Goal: Transaction & Acquisition: Purchase product/service

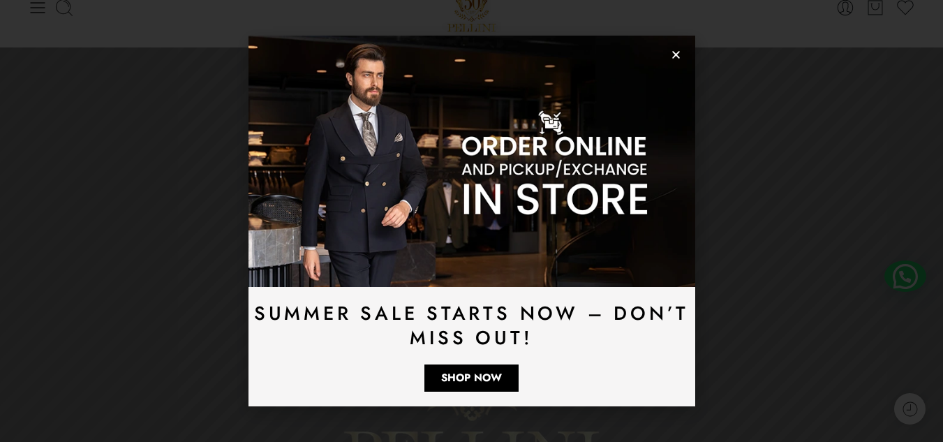
click at [676, 53] on icon "Close" at bounding box center [676, 55] width 10 height 10
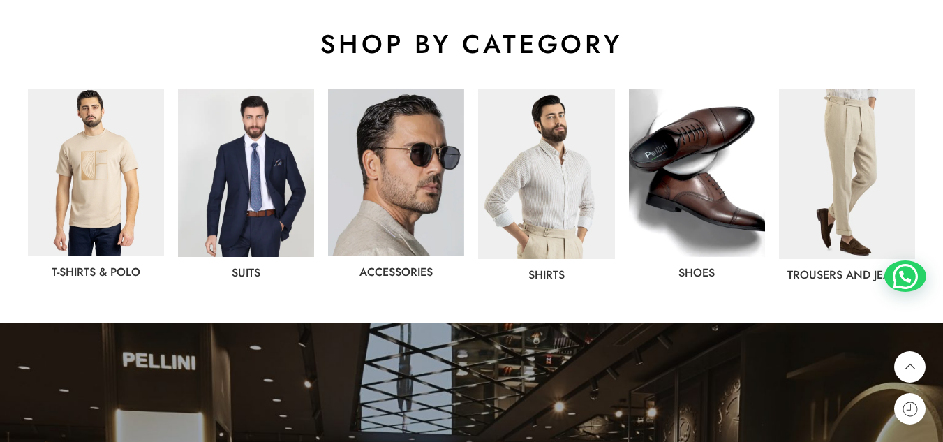
scroll to position [731, 0]
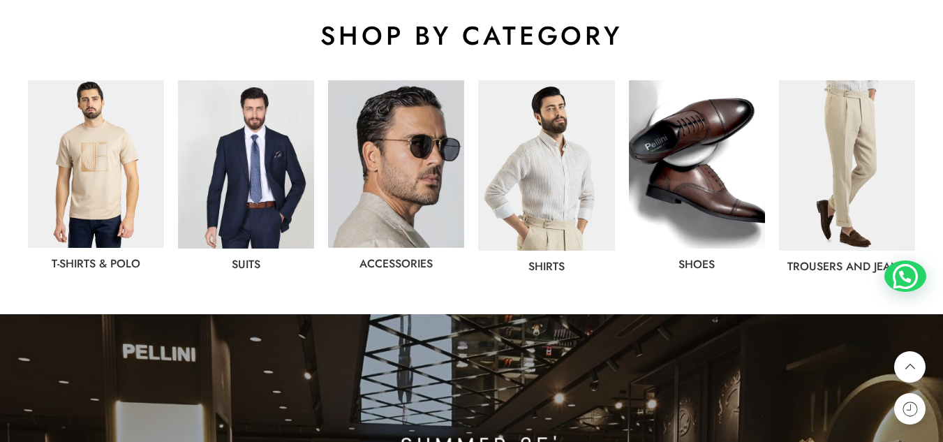
click at [276, 223] on img at bounding box center [246, 164] width 136 height 168
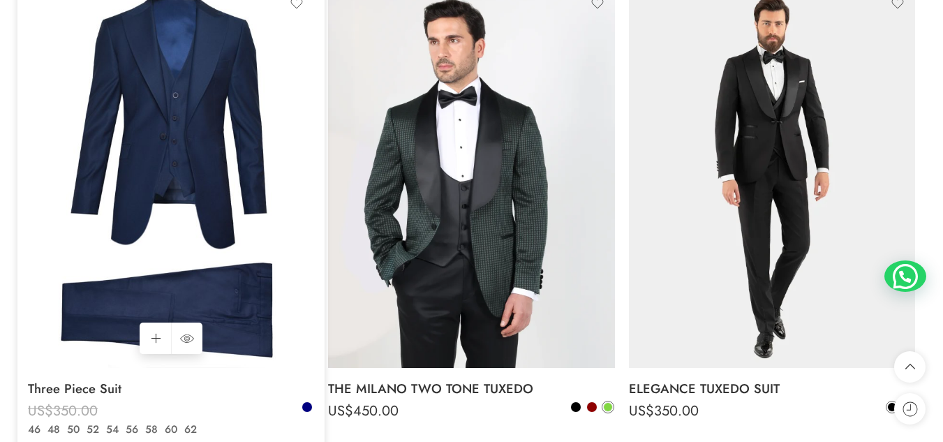
scroll to position [2556, 0]
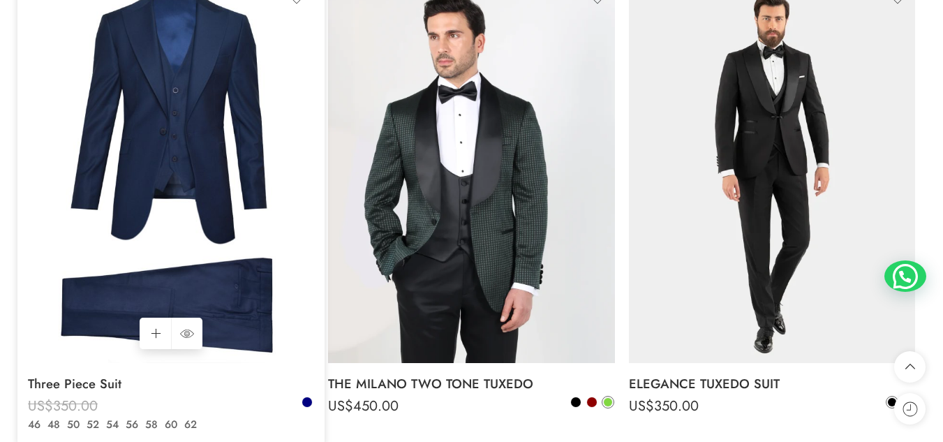
click at [144, 239] on img at bounding box center [171, 172] width 286 height 382
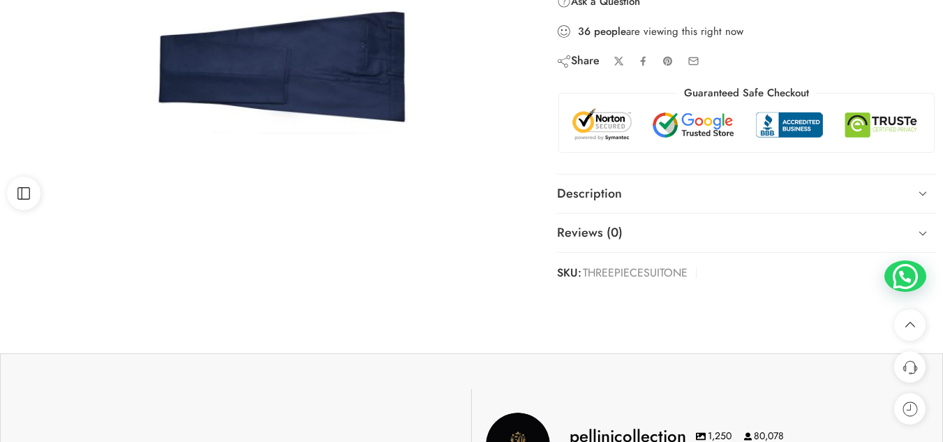
scroll to position [413, 0]
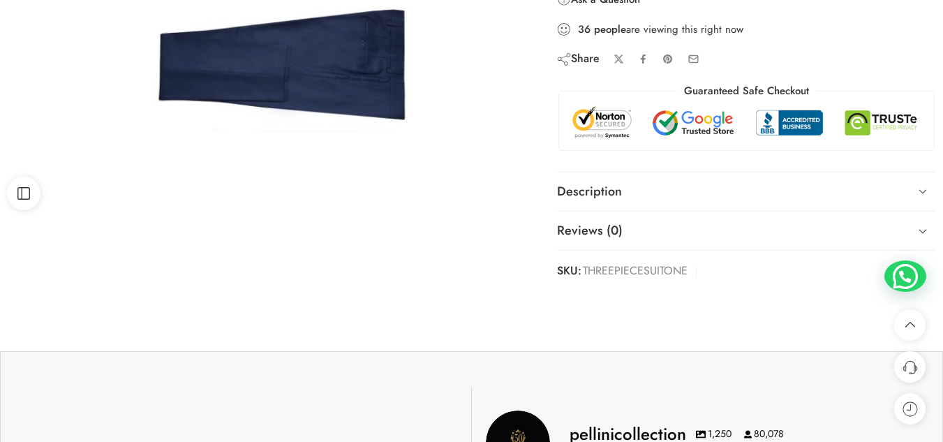
drag, startPoint x: 594, startPoint y: 269, endPoint x: 601, endPoint y: 299, distance: 30.1
click at [645, 267] on span "THREEPIECESUITONE" at bounding box center [635, 271] width 105 height 20
click at [621, 267] on span "THREEPIECESUITONE" at bounding box center [635, 271] width 105 height 20
click at [927, 191] on icon at bounding box center [923, 191] width 20 height 20
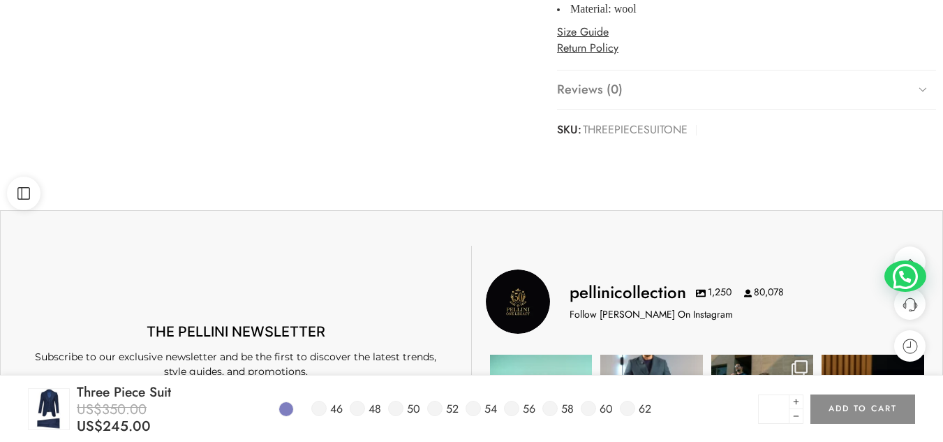
scroll to position [785, 0]
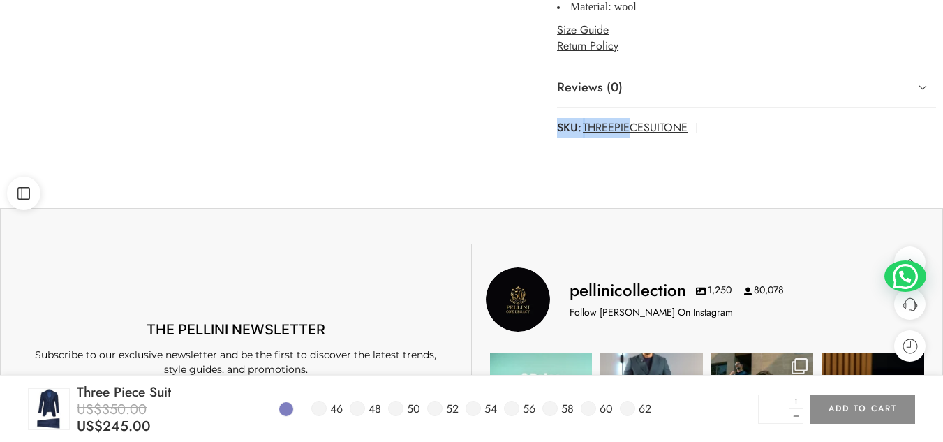
drag, startPoint x: 637, startPoint y: 131, endPoint x: 628, endPoint y: 120, distance: 13.9
click at [600, 131] on span "THREEPIECESUITONE" at bounding box center [635, 128] width 105 height 20
click at [637, 126] on span "THREEPIECESUITONE" at bounding box center [635, 128] width 105 height 20
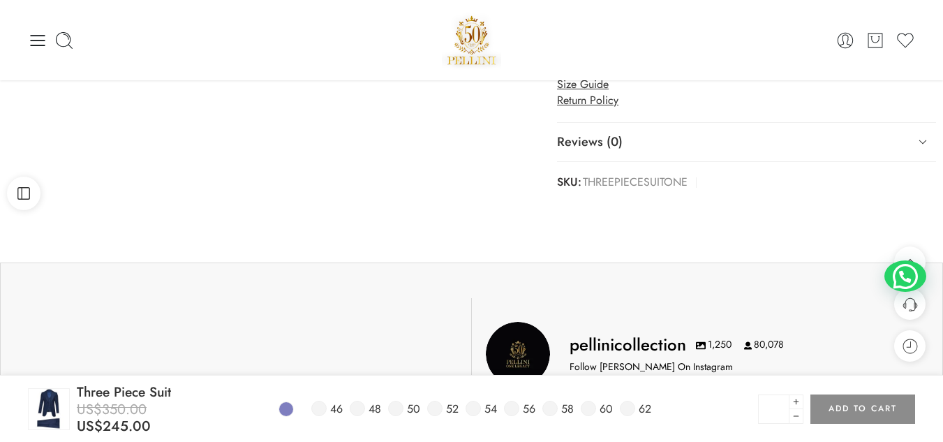
scroll to position [731, 0]
click at [914, 140] on icon at bounding box center [923, 141] width 20 height 20
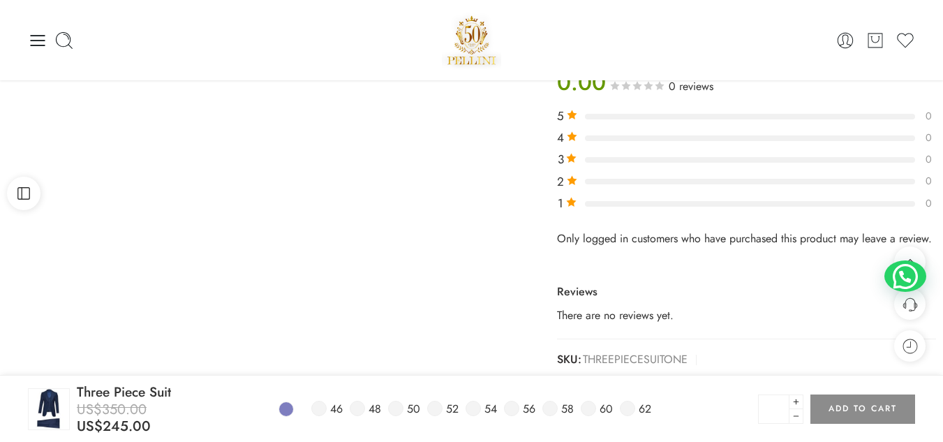
scroll to position [613, 0]
